Goal: Information Seeking & Learning: Learn about a topic

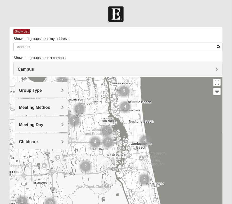
drag, startPoint x: 152, startPoint y: 127, endPoint x: 143, endPoint y: 90, distance: 37.4
click at [143, 90] on div at bounding box center [116, 180] width 212 height 206
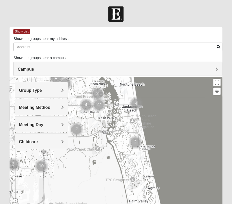
drag, startPoint x: 158, startPoint y: 125, endPoint x: 153, endPoint y: 104, distance: 22.0
click at [153, 104] on div at bounding box center [116, 180] width 212 height 206
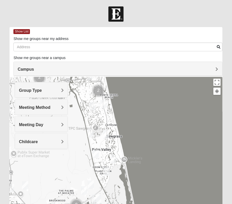
drag, startPoint x: 180, startPoint y: 146, endPoint x: 143, endPoint y: 94, distance: 63.9
click at [143, 94] on div at bounding box center [116, 180] width 212 height 206
click at [104, 103] on img "Mens Conway 32082" at bounding box center [103, 104] width 6 height 8
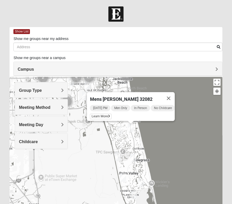
drag, startPoint x: 175, startPoint y: 105, endPoint x: 204, endPoint y: 101, distance: 29.1
click at [204, 101] on div "Mens [PERSON_NAME] 32082 [DATE] PM Men Only In Person No Childcare Learn More" at bounding box center [116, 180] width 212 height 206
click at [119, 131] on img "Womens Paul 32082" at bounding box center [119, 130] width 6 height 8
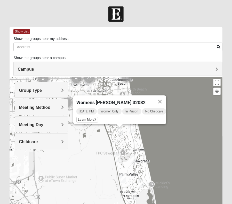
click at [130, 129] on img "Mens Conway 32082" at bounding box center [130, 129] width 6 height 8
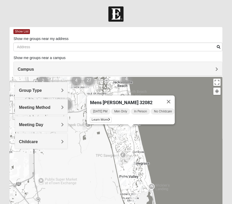
click at [133, 160] on img "Mens Sopchak 32082" at bounding box center [133, 161] width 6 height 8
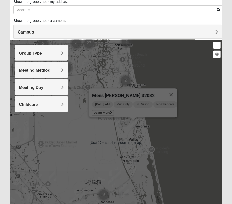
scroll to position [46, 0]
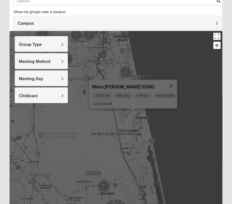
click at [143, 138] on img "Womens Beeson 32082" at bounding box center [141, 139] width 6 height 8
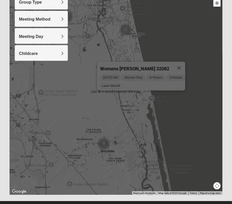
scroll to position [98, 0]
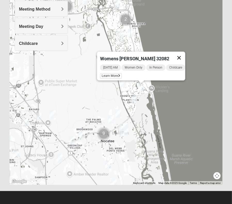
click at [182, 54] on button "Close" at bounding box center [179, 58] width 12 height 12
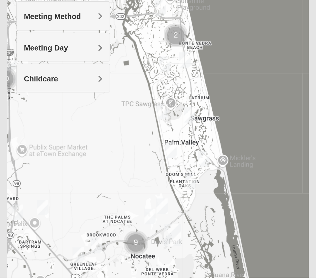
scroll to position [0, 0]
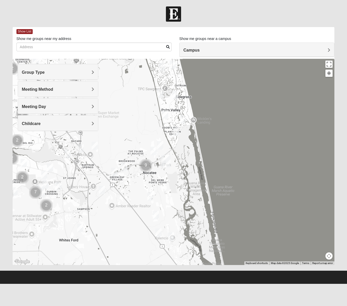
drag, startPoint x: 242, startPoint y: 192, endPoint x: 230, endPoint y: 166, distance: 28.9
click at [226, 139] on div at bounding box center [174, 162] width 322 height 206
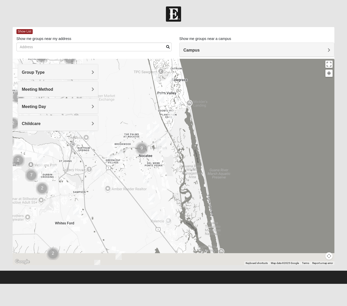
drag, startPoint x: 257, startPoint y: 197, endPoint x: 244, endPoint y: 155, distance: 44.1
click at [244, 156] on div at bounding box center [174, 162] width 322 height 206
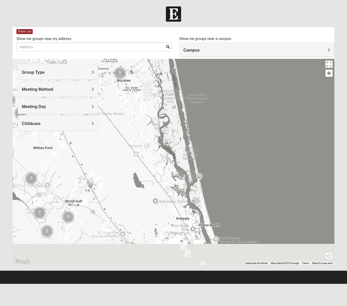
drag, startPoint x: 243, startPoint y: 186, endPoint x: 234, endPoint y: 145, distance: 42.0
click at [234, 145] on div at bounding box center [174, 162] width 322 height 206
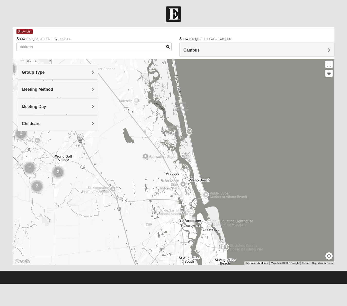
drag, startPoint x: 234, startPoint y: 164, endPoint x: 229, endPoint y: 142, distance: 21.8
click at [229, 142] on div at bounding box center [174, 162] width 322 height 206
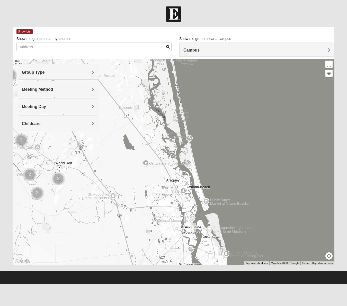
drag, startPoint x: 229, startPoint y: 145, endPoint x: 230, endPoint y: 152, distance: 7.7
click at [230, 152] on div at bounding box center [174, 162] width 322 height 206
click at [184, 198] on img "Mens Helwig 32084" at bounding box center [182, 198] width 6 height 8
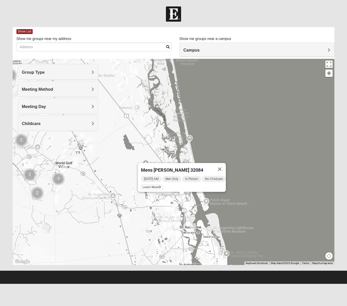
click at [173, 208] on img "Mens Griffin 32084" at bounding box center [174, 207] width 6 height 8
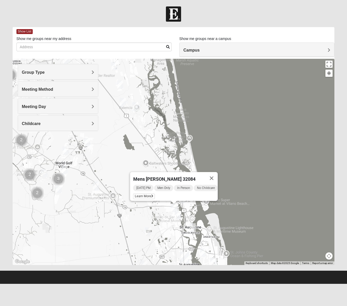
click at [178, 214] on img "Mixed Richardson 32084" at bounding box center [178, 215] width 6 height 8
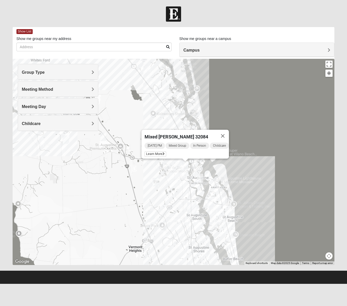
drag, startPoint x: 182, startPoint y: 184, endPoint x: 238, endPoint y: 109, distance: 93.5
click at [240, 99] on div "Mixed [PERSON_NAME] 32084 [DATE] PM Mixed Group In Person Childcare Learn More" at bounding box center [174, 162] width 322 height 206
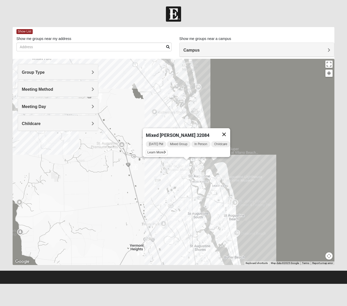
click at [228, 130] on button "Close" at bounding box center [224, 134] width 12 height 12
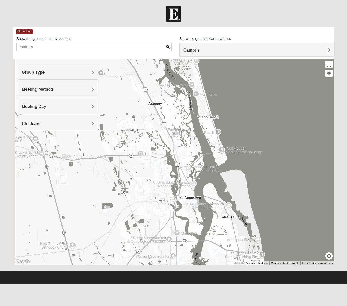
drag, startPoint x: 215, startPoint y: 143, endPoint x: 241, endPoint y: 121, distance: 34.0
click at [241, 121] on div at bounding box center [174, 162] width 322 height 206
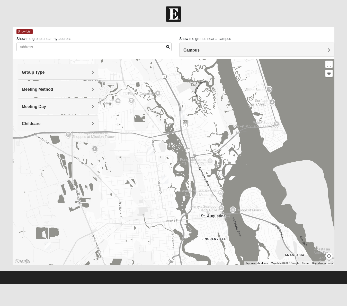
click at [183, 115] on img "Mens Helwig 32084" at bounding box center [182, 115] width 6 height 8
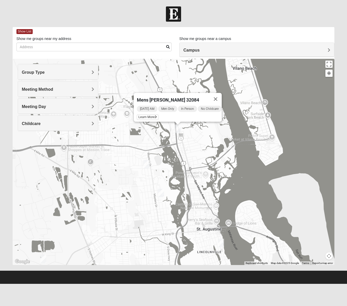
drag, startPoint x: 198, startPoint y: 120, endPoint x: 193, endPoint y: 134, distance: 15.1
click at [193, 134] on div "Mens [PERSON_NAME] 32084 [DATE] AM Men Only In Person No Childcare Learn More" at bounding box center [174, 162] width 322 height 206
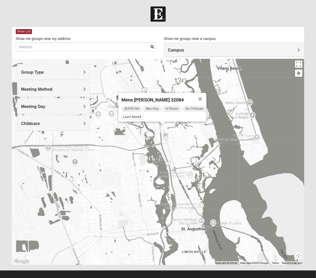
drag, startPoint x: 187, startPoint y: 92, endPoint x: 172, endPoint y: 79, distance: 19.9
click at [172, 79] on div "Mens [PERSON_NAME] 32084 [DATE] AM Men Only In Person No Childcare Learn More" at bounding box center [158, 162] width 292 height 206
click at [164, 129] on img "Mens Helwig 32084" at bounding box center [162, 128] width 6 height 8
click at [160, 127] on img "Mens Helwig 32084" at bounding box center [162, 128] width 6 height 8
click at [135, 114] on span "Learn More" at bounding box center [132, 116] width 22 height 5
